Goal: Find specific page/section: Find specific page/section

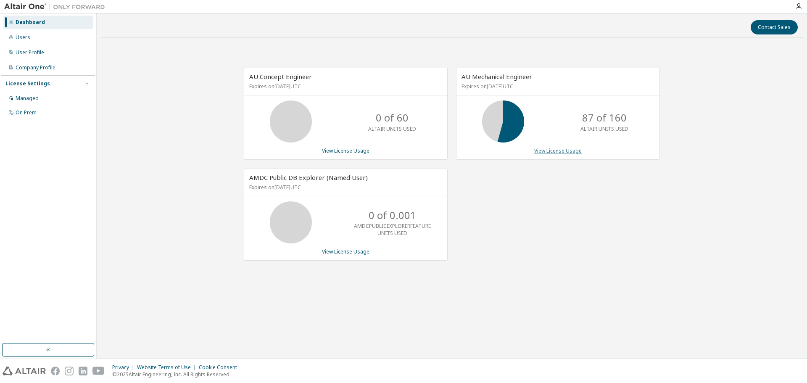
click at [565, 152] on link "View License Usage" at bounding box center [557, 150] width 47 height 7
